Goal: Navigation & Orientation: Find specific page/section

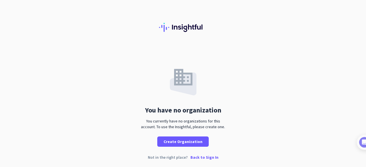
scroll to position [1, 0]
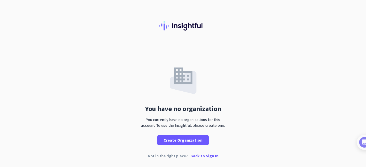
click at [192, 160] on div "Not in the right place? Back to Sign In" at bounding box center [183, 160] width 366 height 13
click at [202, 156] on p "Back to Sign In" at bounding box center [204, 156] width 28 height 4
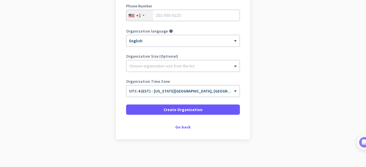
scroll to position [110, 0]
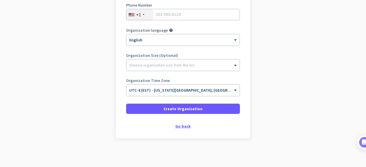
click at [182, 125] on div "Go back" at bounding box center [183, 126] width 114 height 4
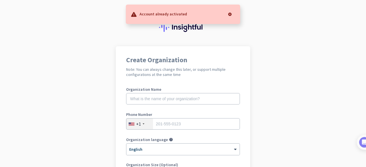
scroll to position [57, 0]
